Goal: Task Accomplishment & Management: Manage account settings

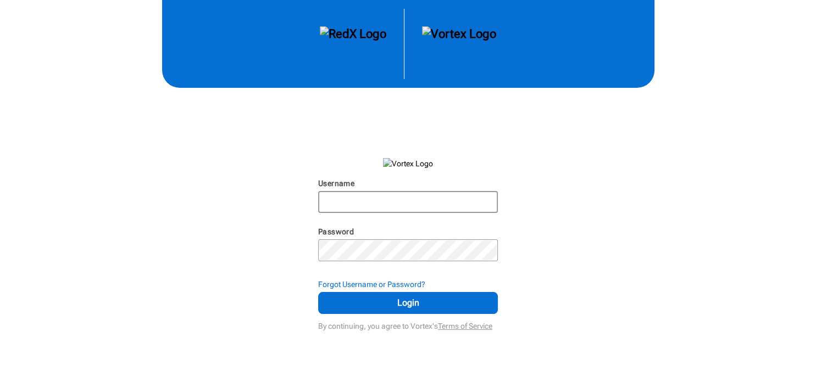
click at [405, 198] on input "Username" at bounding box center [407, 202] width 177 height 20
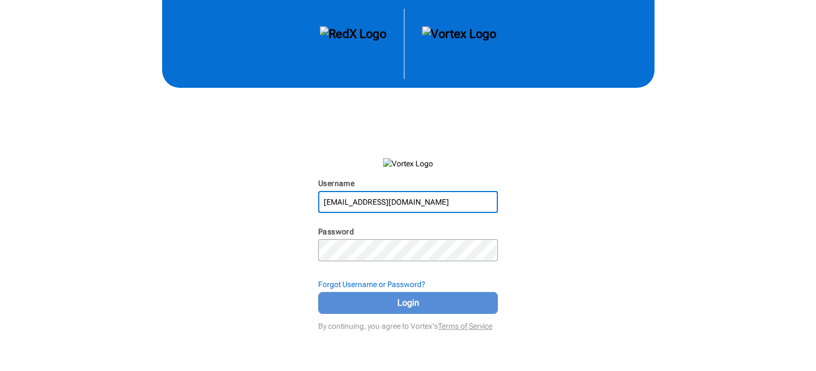
click at [408, 304] on span "Login" at bounding box center [408, 303] width 152 height 13
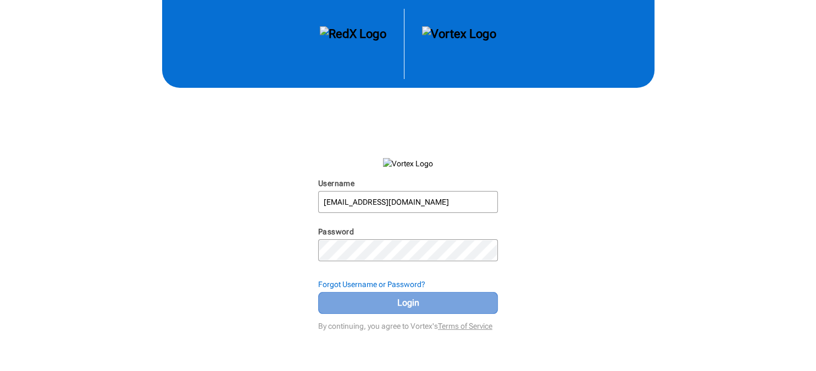
click at [397, 304] on span "Login" at bounding box center [408, 303] width 152 height 13
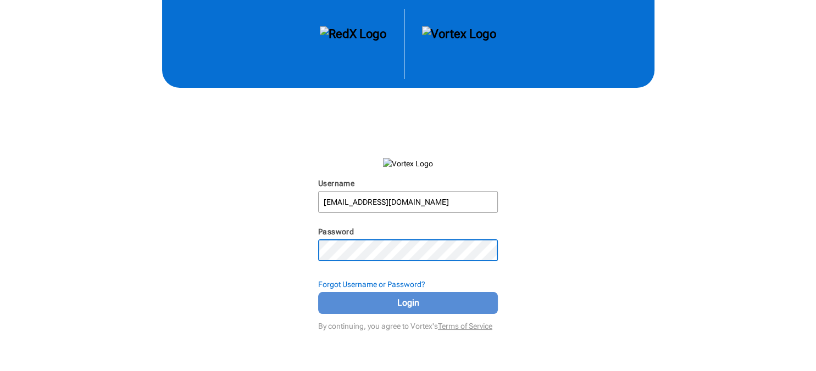
click at [419, 304] on span "Login" at bounding box center [408, 303] width 152 height 13
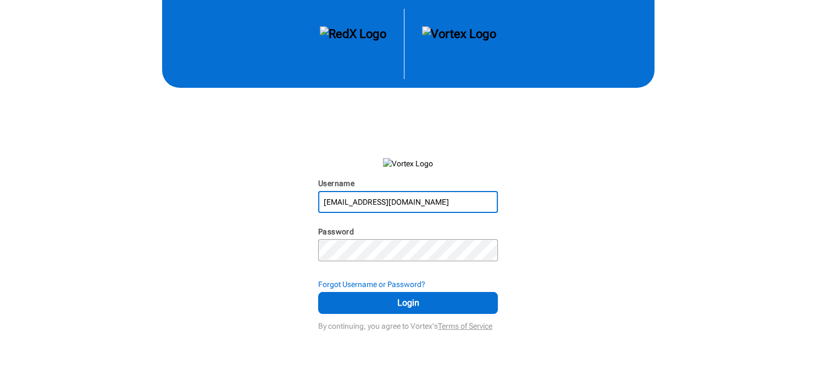
click at [453, 208] on input "[EMAIL_ADDRESS][DOMAIN_NAME]" at bounding box center [407, 202] width 177 height 20
click at [463, 151] on form "Username [EMAIL_ADDRESS][DOMAIN_NAME] N/A Password N/A Forgot Username or Passw…" at bounding box center [408, 228] width 180 height 211
click at [432, 203] on input "[EMAIL_ADDRESS][DOMAIN_NAME]" at bounding box center [407, 202] width 177 height 20
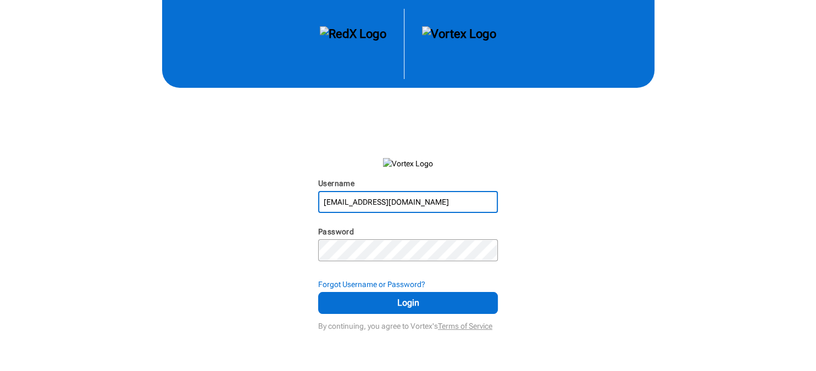
type input "[EMAIL_ADDRESS][DOMAIN_NAME]"
click at [612, 181] on div "Username [EMAIL_ADDRESS][DOMAIN_NAME] N/A Password N/A Forgot Username or Passw…" at bounding box center [408, 167] width 816 height 334
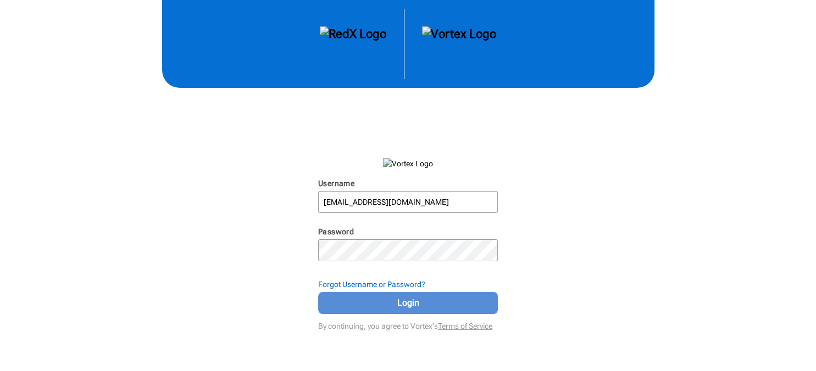
click at [397, 301] on span "Login" at bounding box center [408, 303] width 152 height 13
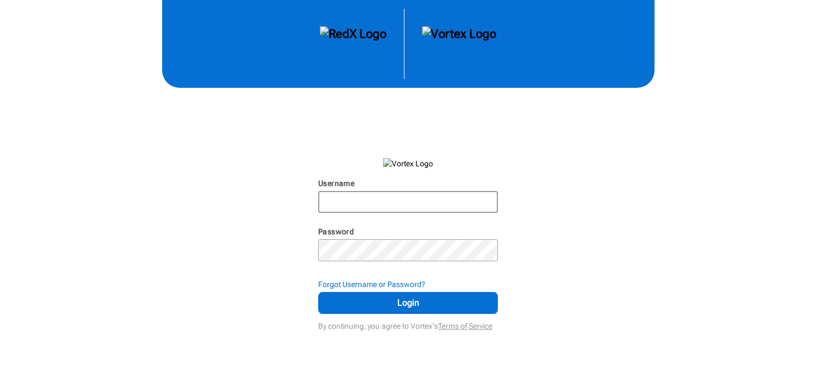
click at [418, 202] on input "Username" at bounding box center [407, 202] width 177 height 20
click at [418, 202] on input "[PERSON_NAME]" at bounding box center [407, 202] width 177 height 20
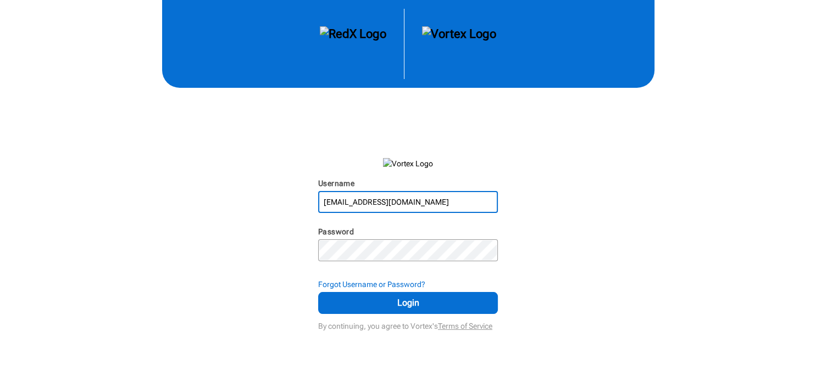
type input "[EMAIL_ADDRESS][DOMAIN_NAME]"
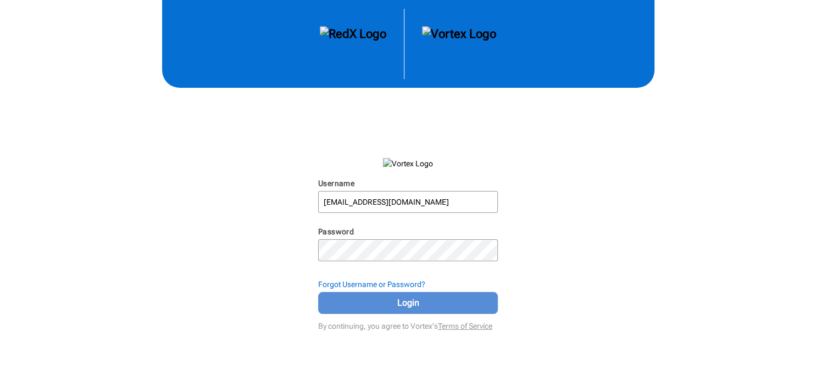
click at [402, 301] on span "Login" at bounding box center [408, 303] width 152 height 13
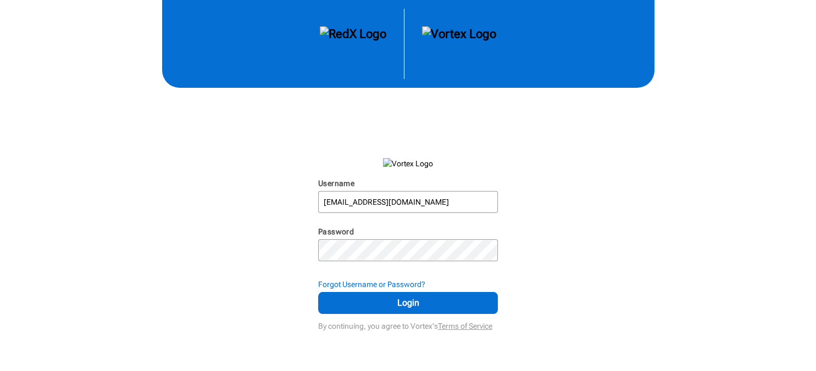
click at [565, 235] on div "Username [EMAIL_ADDRESS][DOMAIN_NAME] N/A Password N/A Forgot Username or Passw…" at bounding box center [408, 167] width 816 height 334
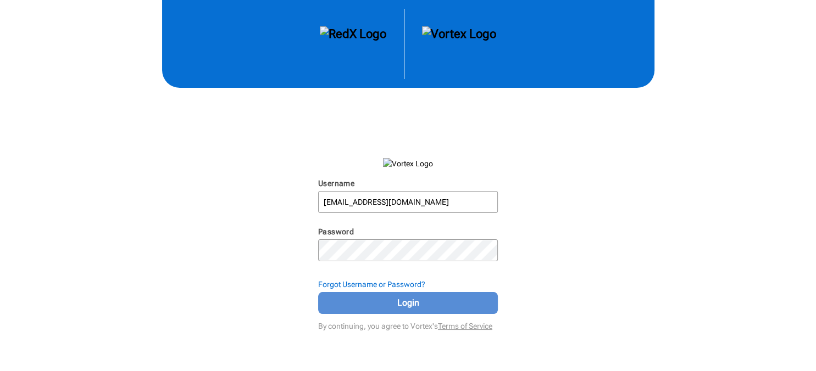
click at [427, 300] on span "Login" at bounding box center [408, 303] width 152 height 13
click at [401, 302] on span "Login" at bounding box center [408, 303] width 152 height 13
